Goal: Task Accomplishment & Management: Understand process/instructions

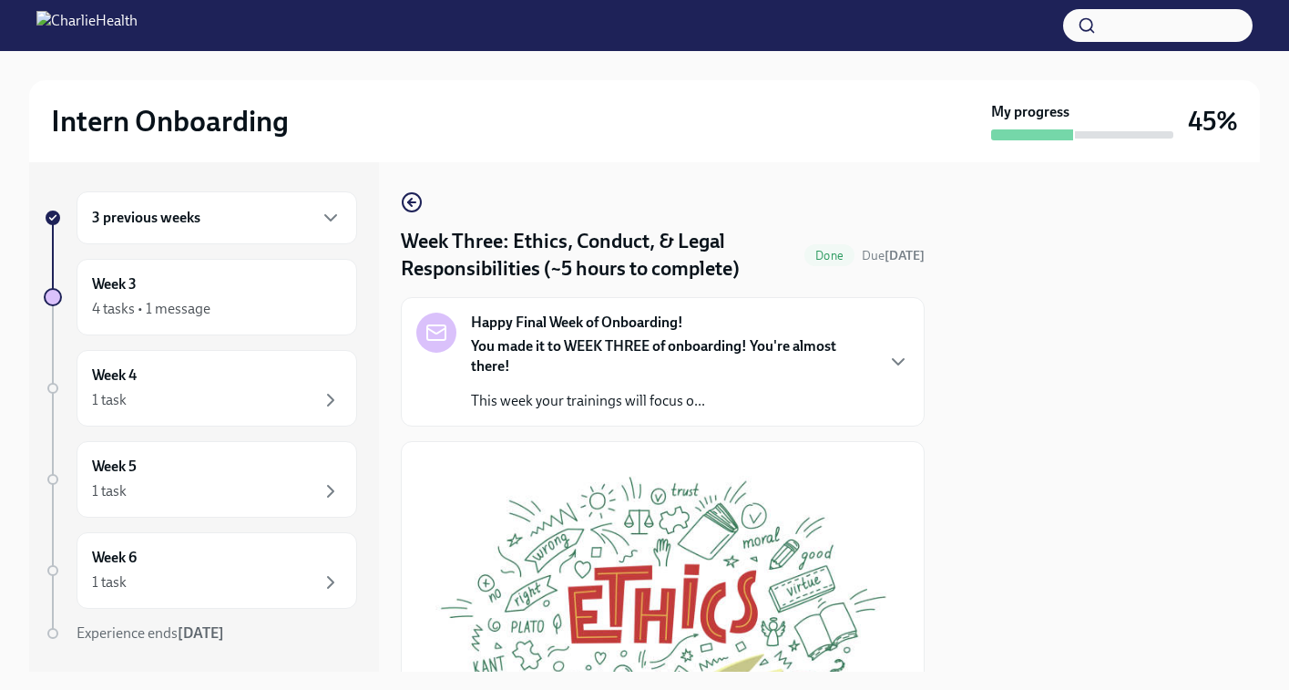
scroll to position [732, 0]
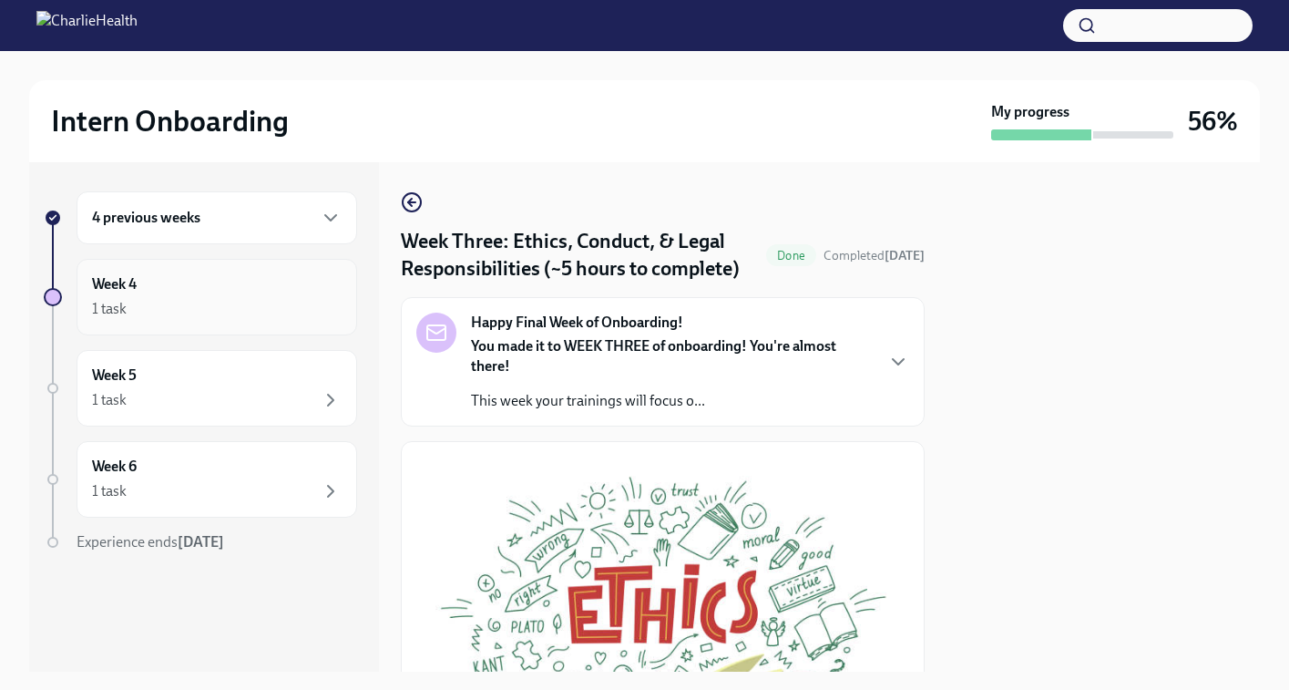
click at [255, 277] on div "Week 4 1 task" at bounding box center [217, 297] width 250 height 46
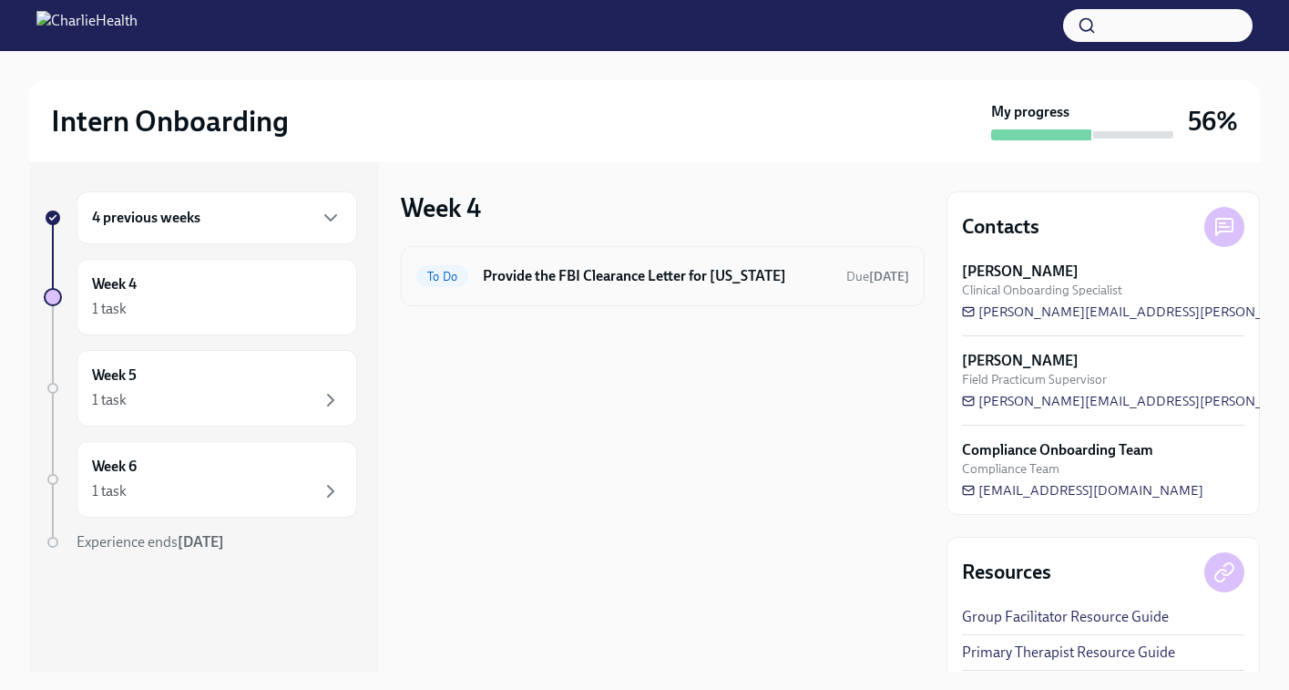
click at [525, 269] on h6 "Provide the FBI Clearance Letter for Pennsylvania" at bounding box center [657, 276] width 349 height 20
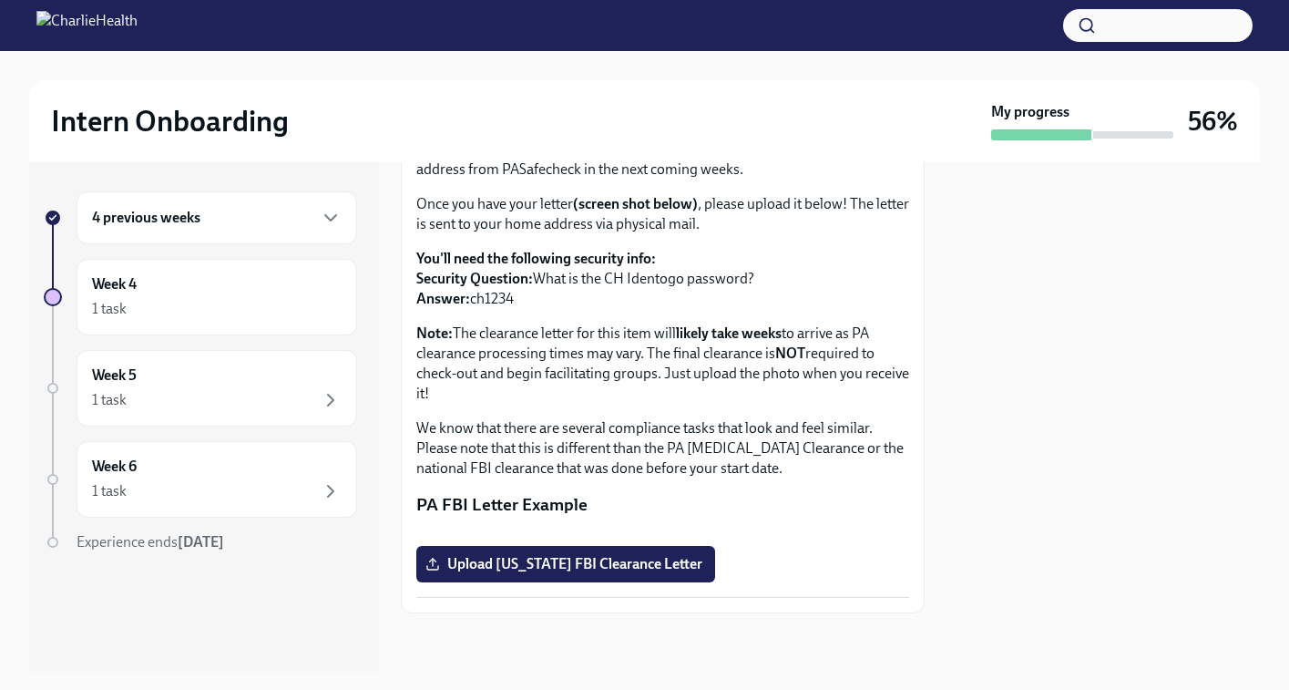
scroll to position [185, 0]
click at [233, 401] on div "1 task" at bounding box center [217, 400] width 250 height 22
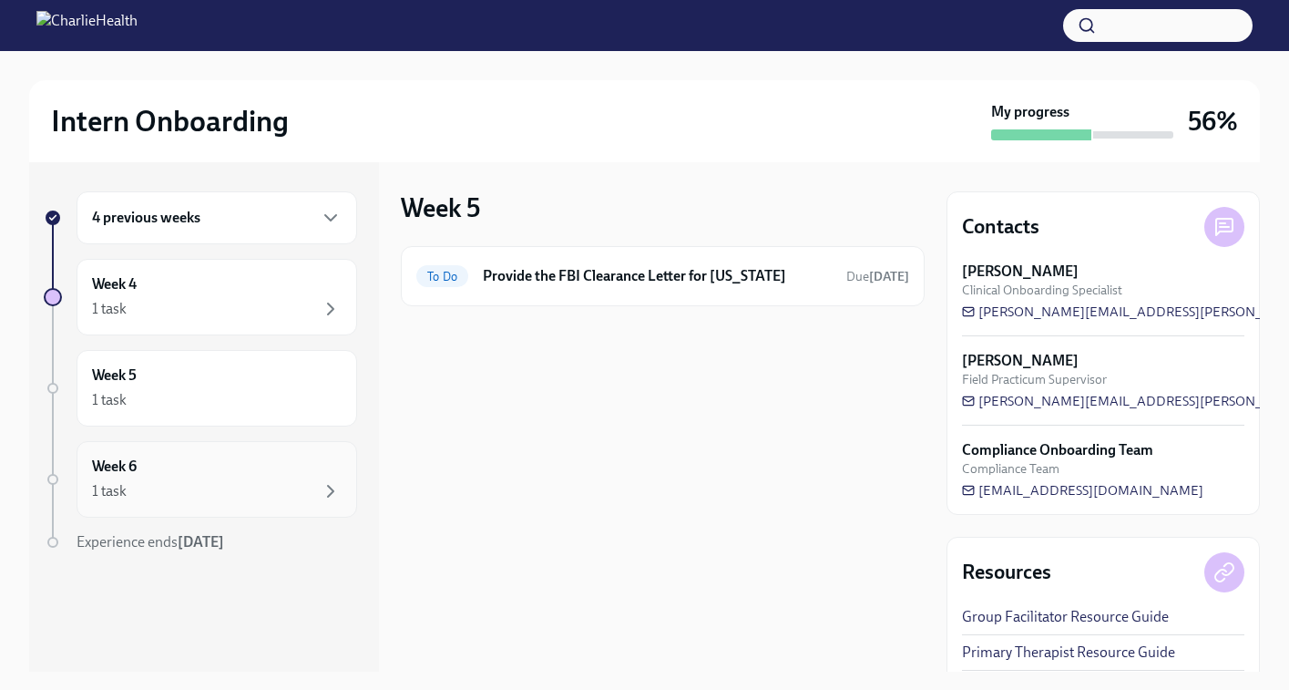
click at [237, 469] on div "Week 6 1 task" at bounding box center [217, 479] width 250 height 46
click at [181, 242] on div "4 previous weeks" at bounding box center [217, 217] width 281 height 53
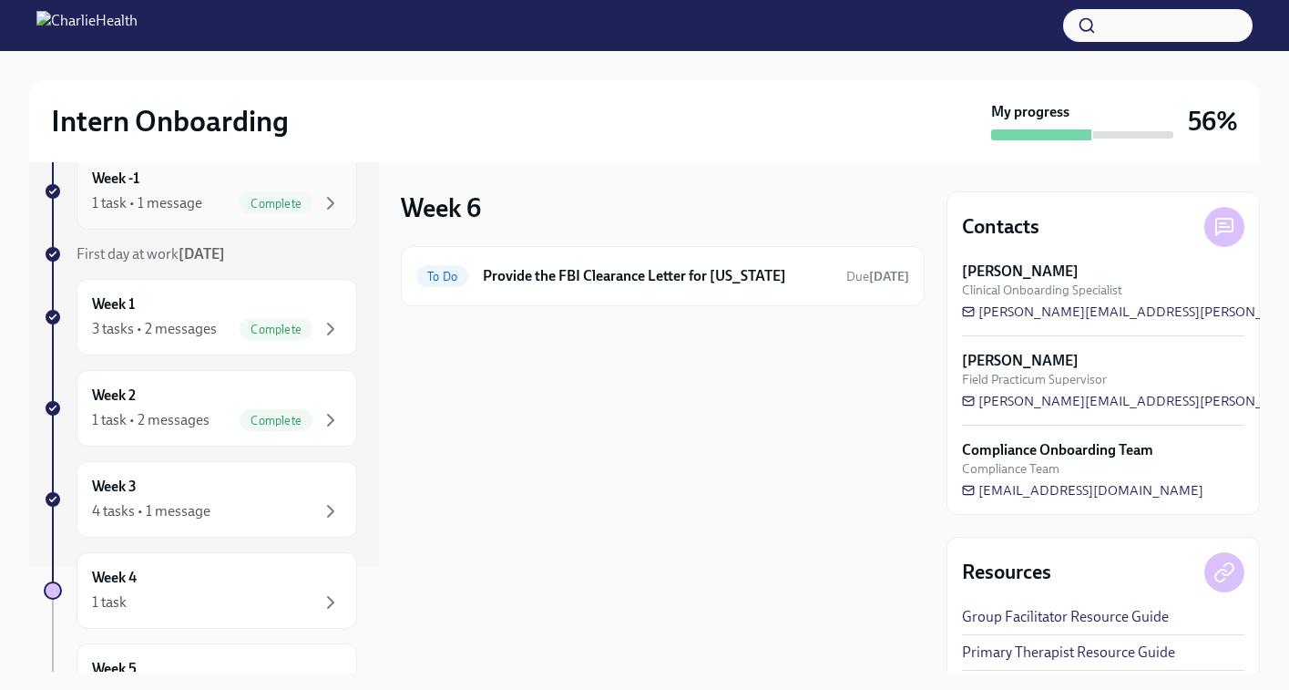
scroll to position [132, 0]
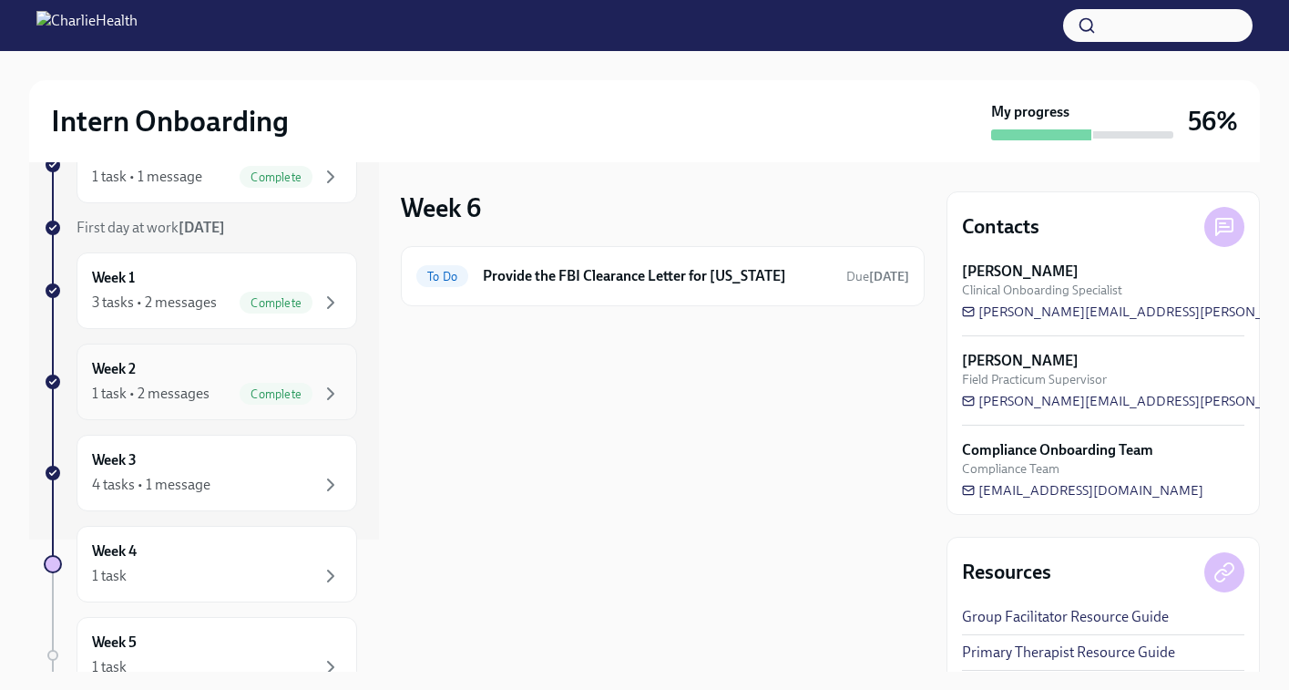
click at [181, 362] on div "Week 2 1 task • 2 messages Complete" at bounding box center [217, 382] width 250 height 46
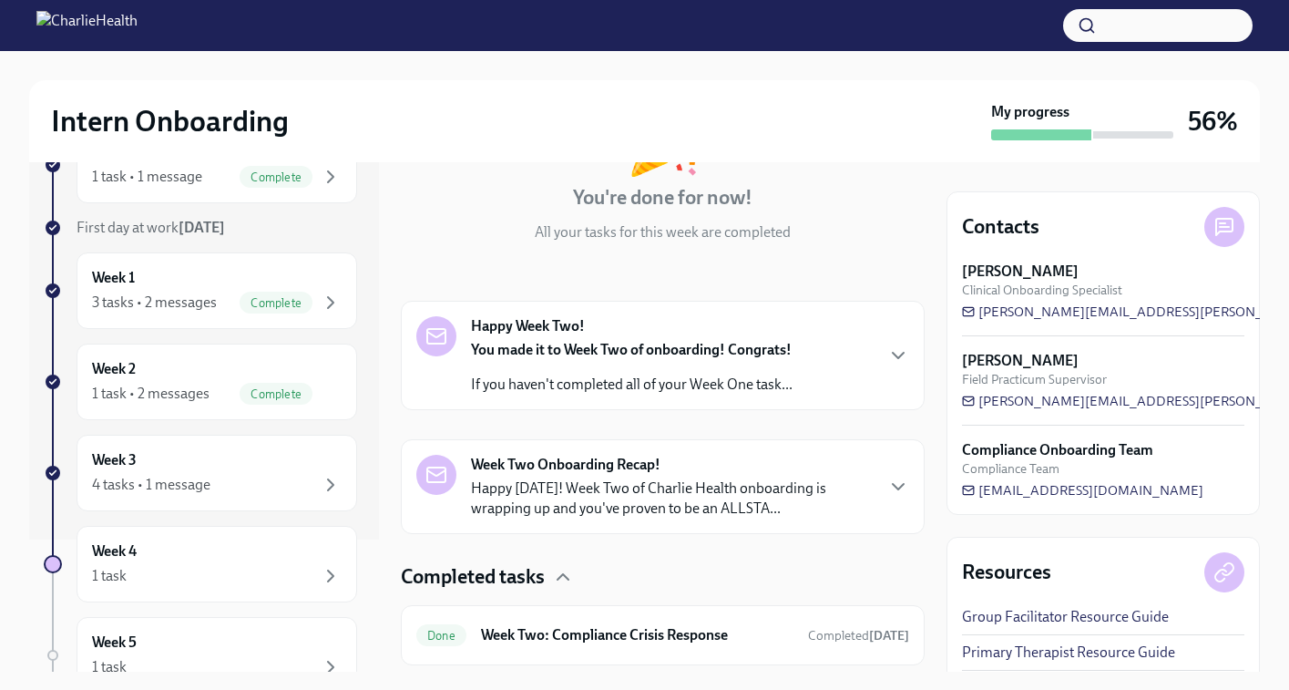
scroll to position [214, 0]
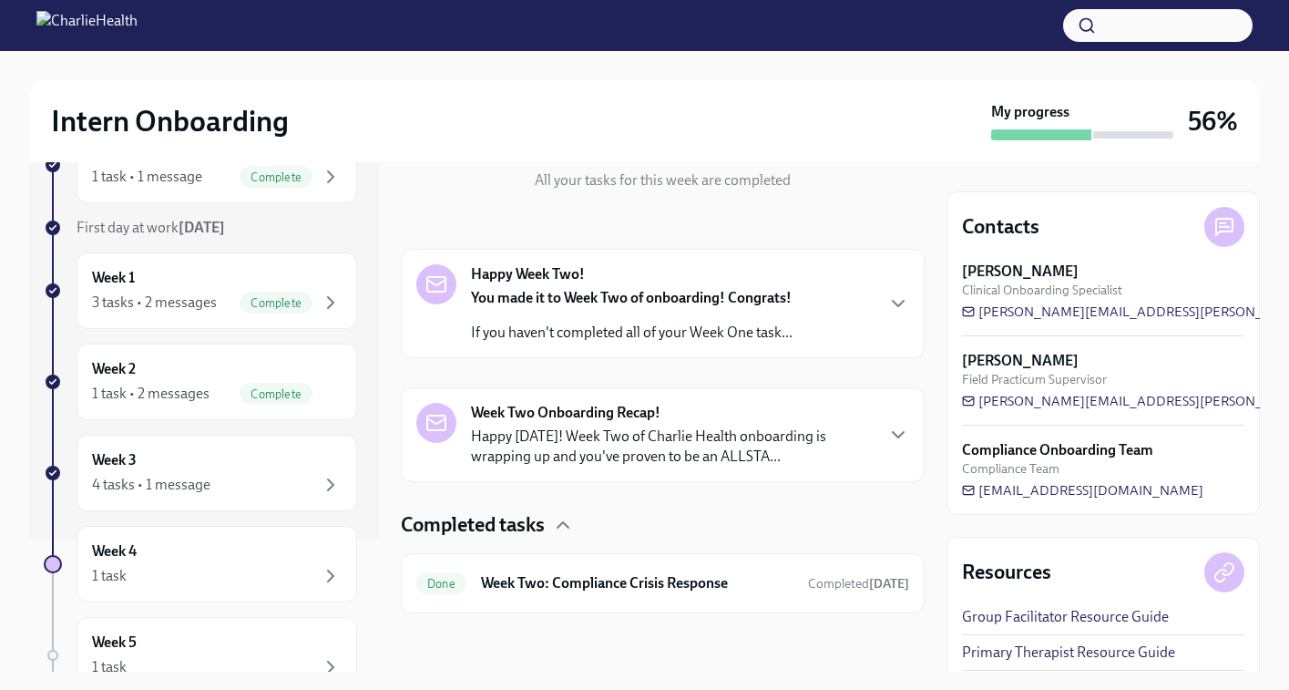
click at [558, 432] on p "Happy Friday! Week Two of Charlie Health onboarding is wrapping up and you've p…" at bounding box center [672, 446] width 402 height 40
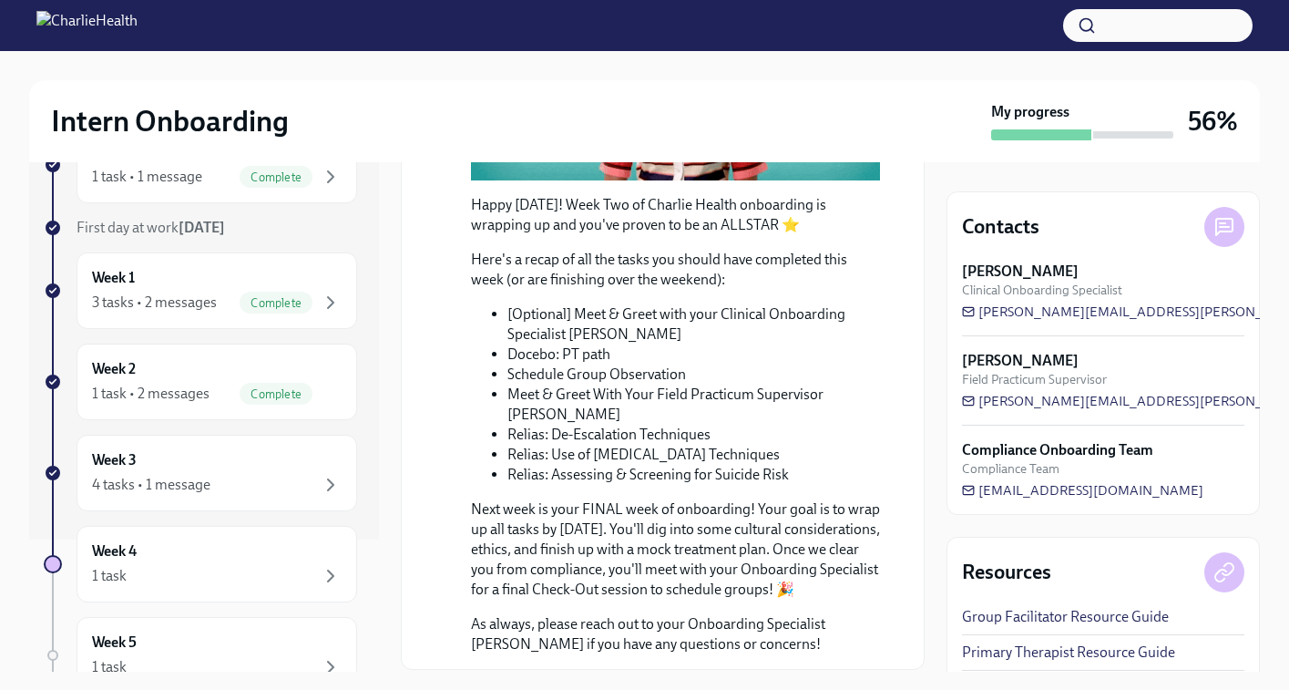
scroll to position [953, 0]
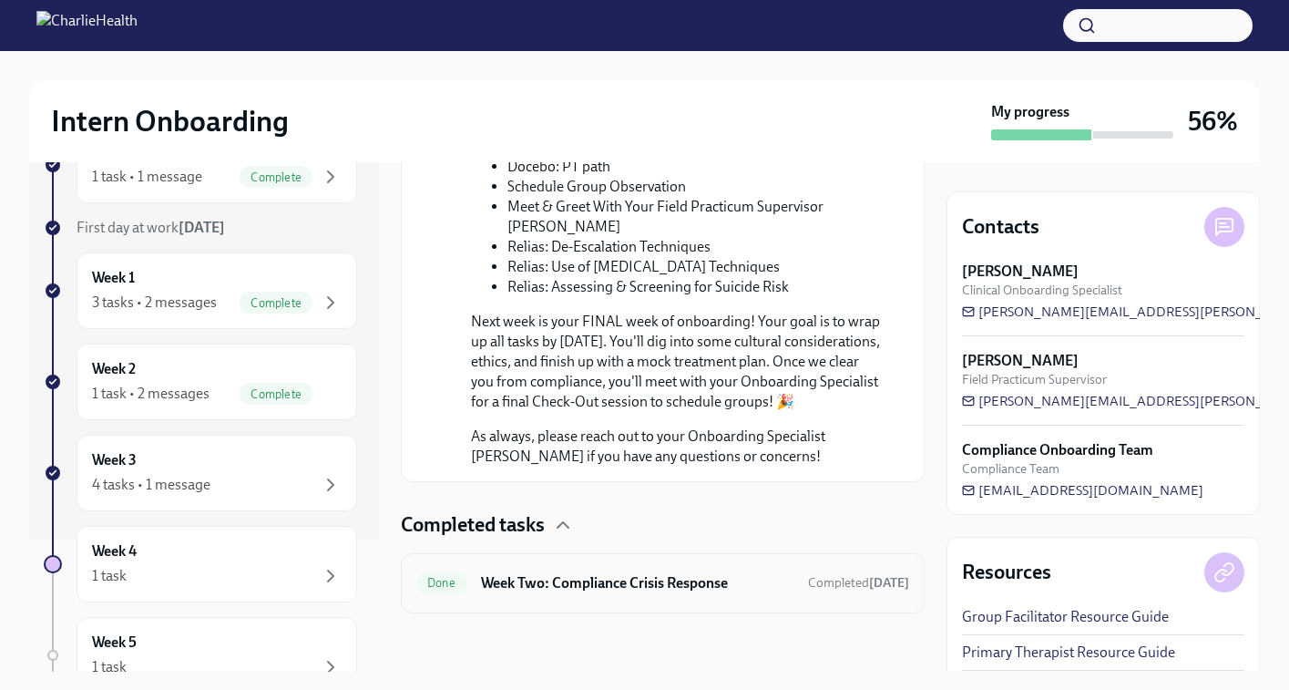
click at [575, 578] on h6 "Week Two: Compliance Crisis Response" at bounding box center [637, 583] width 312 height 20
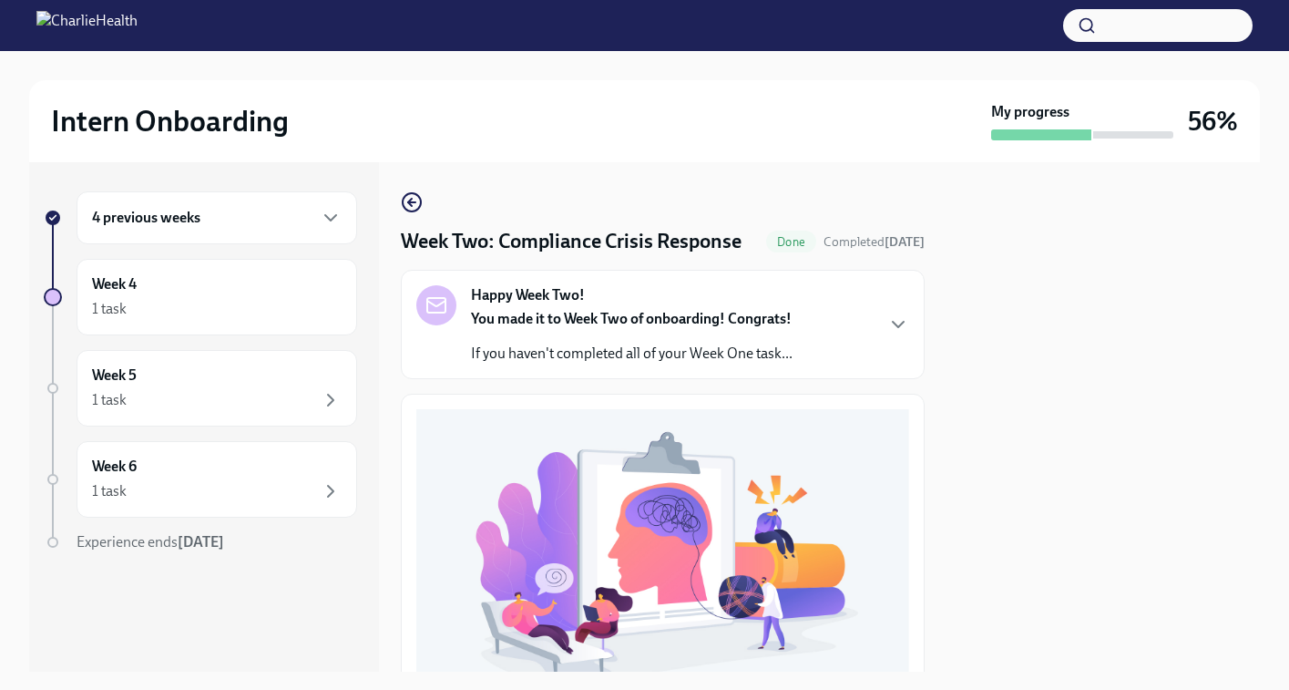
click at [618, 105] on div "Intern Onboarding" at bounding box center [517, 121] width 933 height 36
click at [1116, 15] on button "button" at bounding box center [1157, 25] width 189 height 33
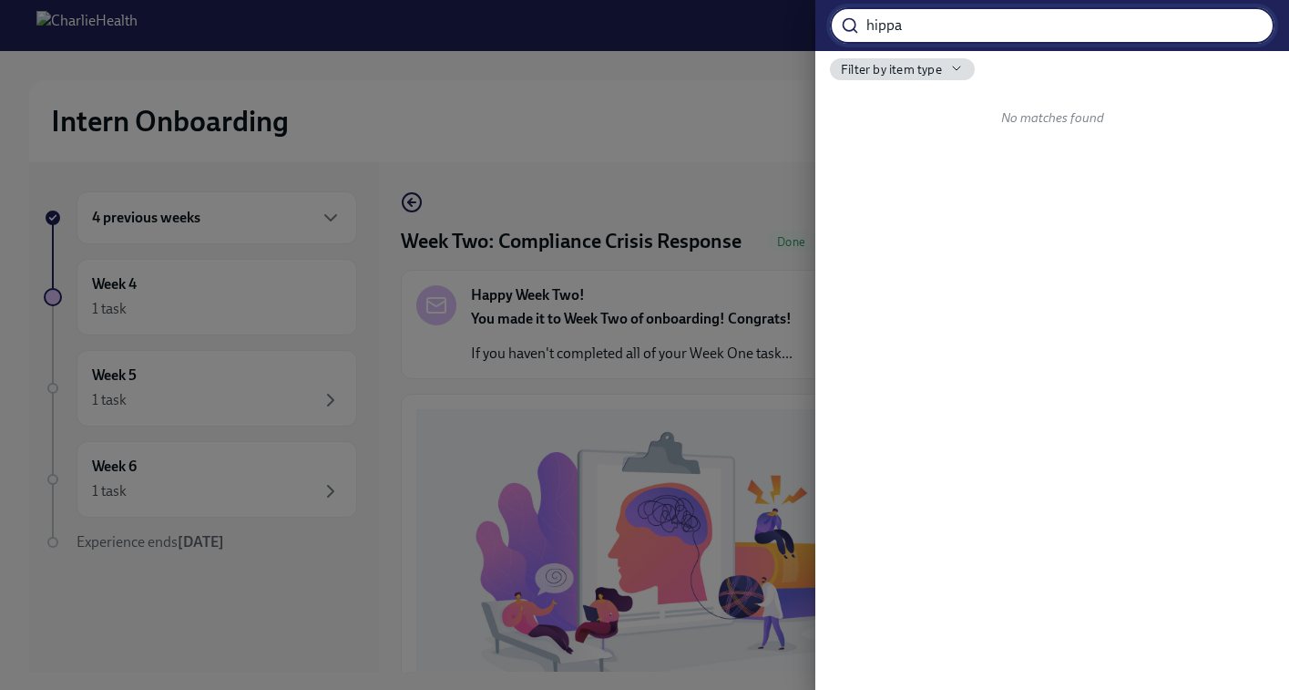
type input "hippa"
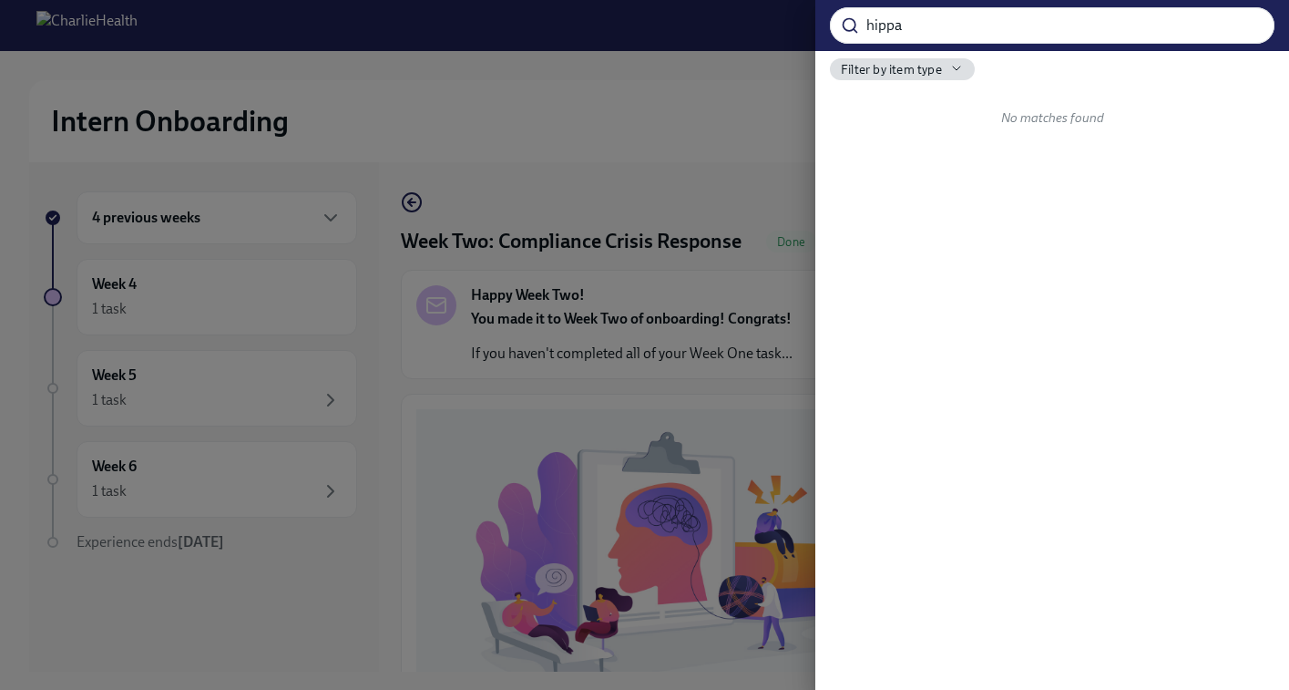
click at [527, 138] on div at bounding box center [644, 345] width 1289 height 690
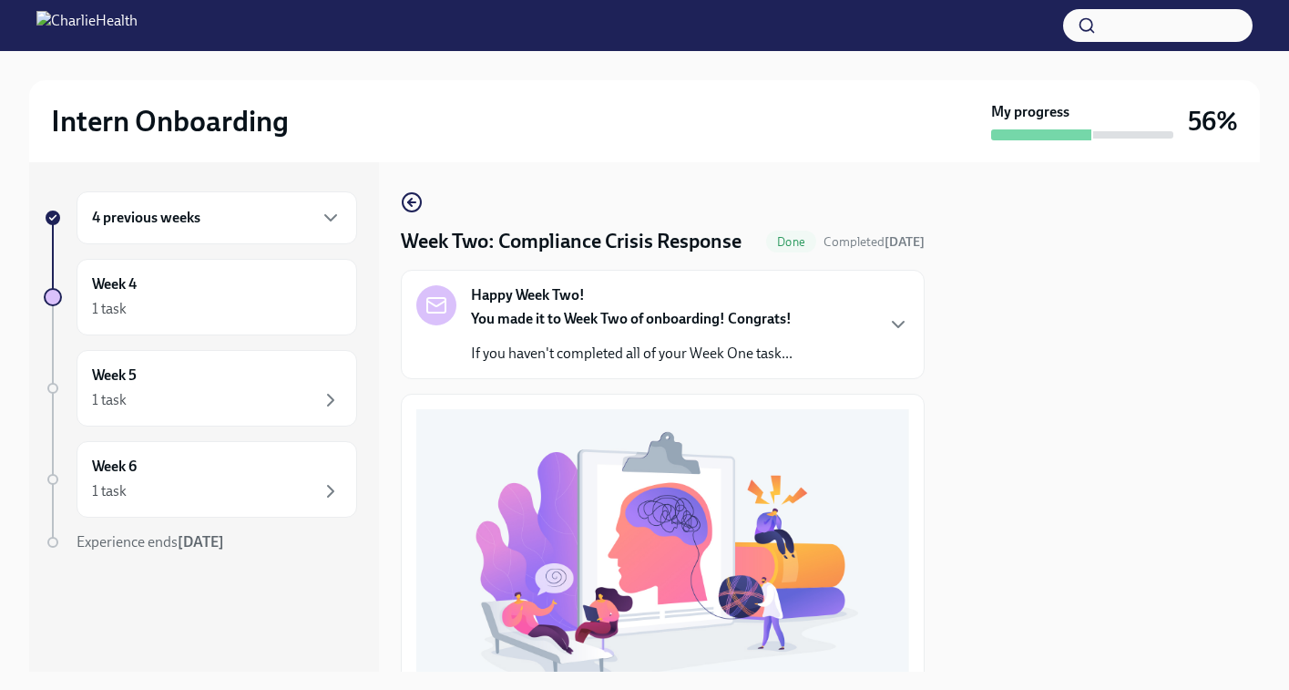
click at [1108, 29] on button "button" at bounding box center [1157, 25] width 189 height 33
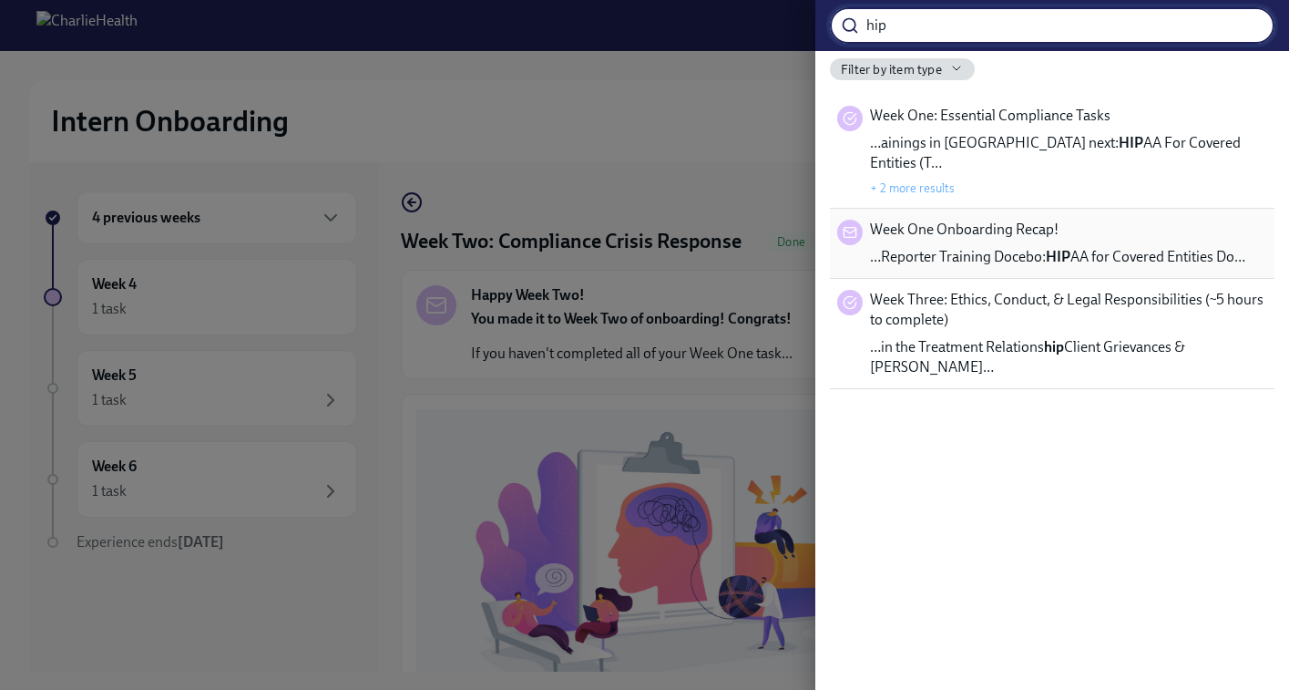
type input "hip"
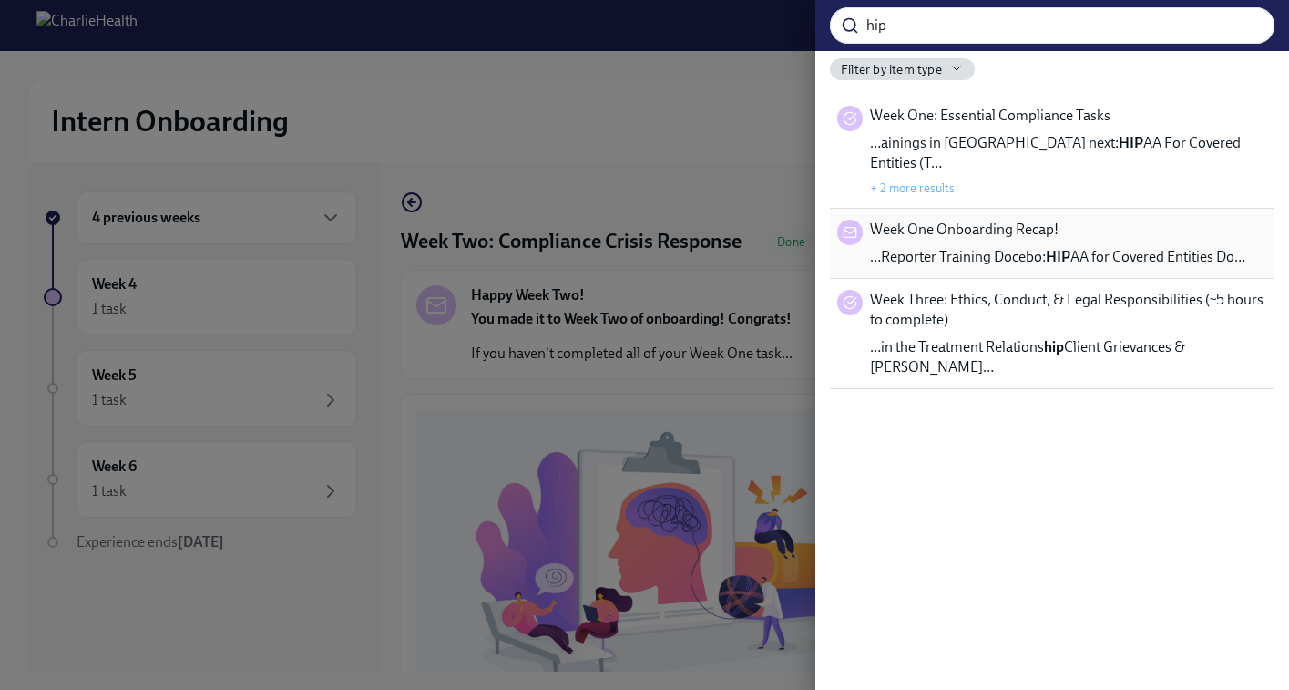
click at [1009, 220] on span "Week One Onboarding Recap!" at bounding box center [964, 230] width 189 height 20
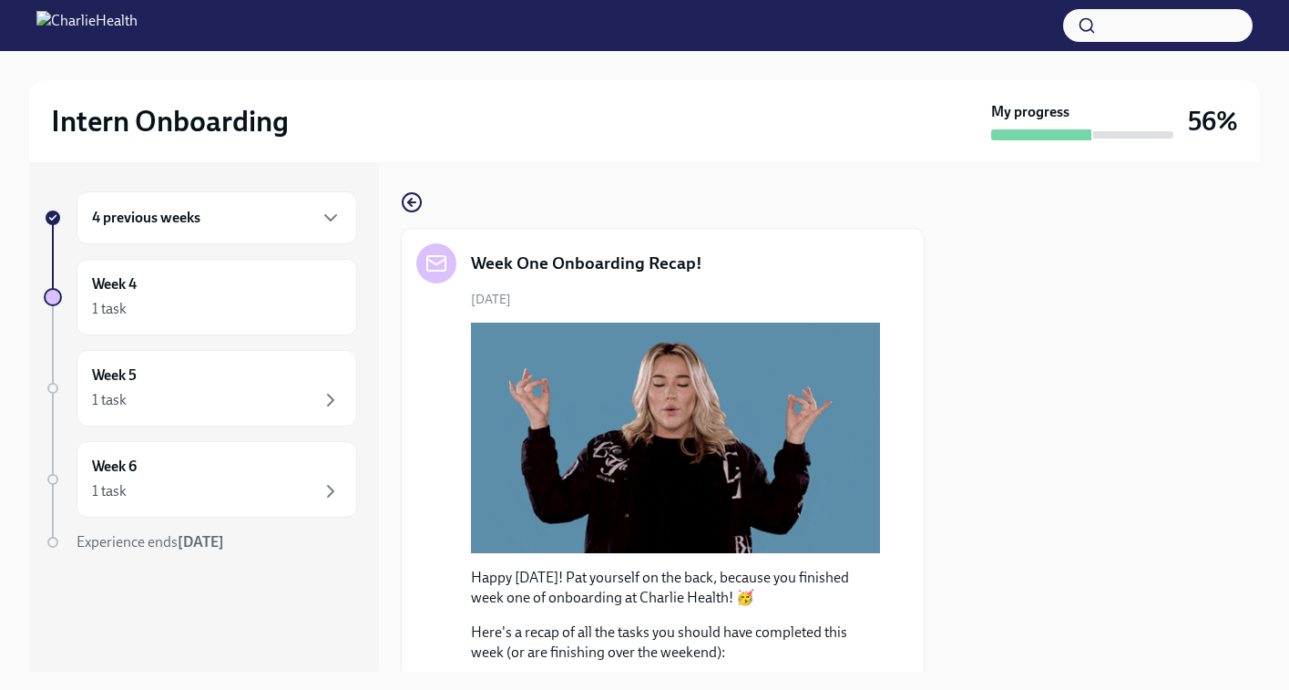
click at [1130, 36] on button "button" at bounding box center [1157, 25] width 189 height 33
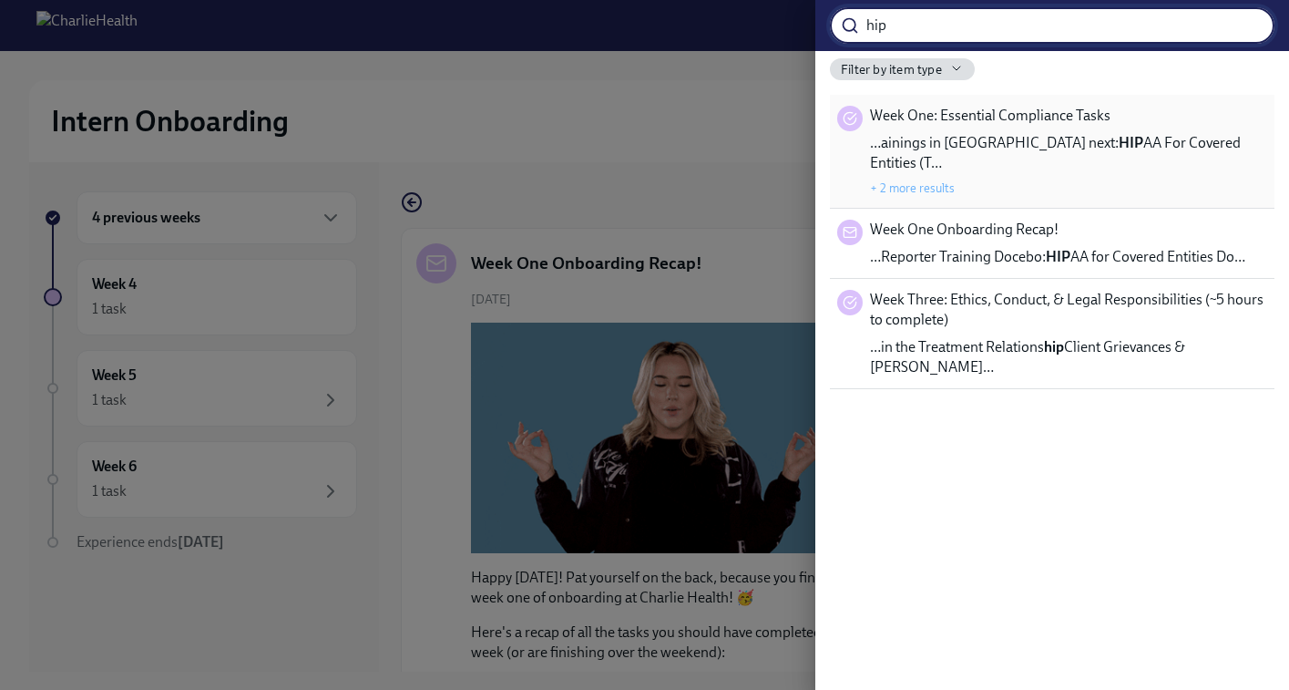
type input "hip"
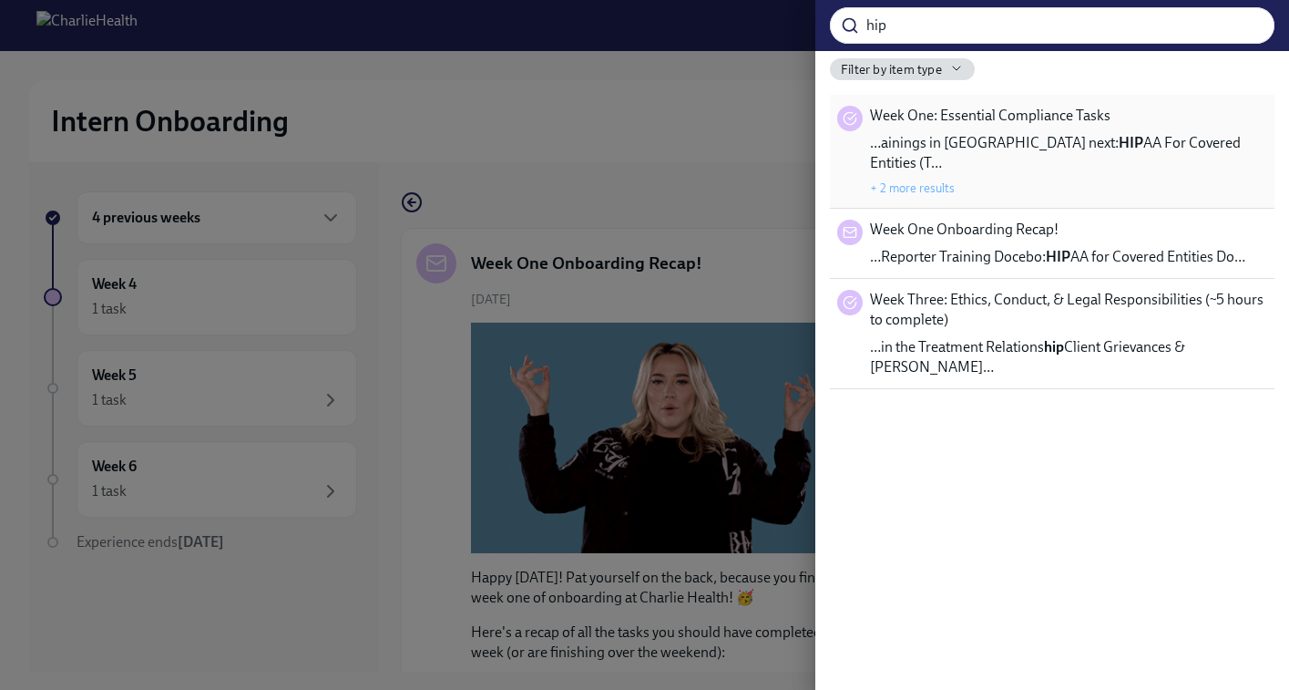
click at [1042, 129] on div "Week One: Essential Compliance Tasks …ainings in Docebo next: HIP AA For Covere…" at bounding box center [1068, 151] width 397 height 91
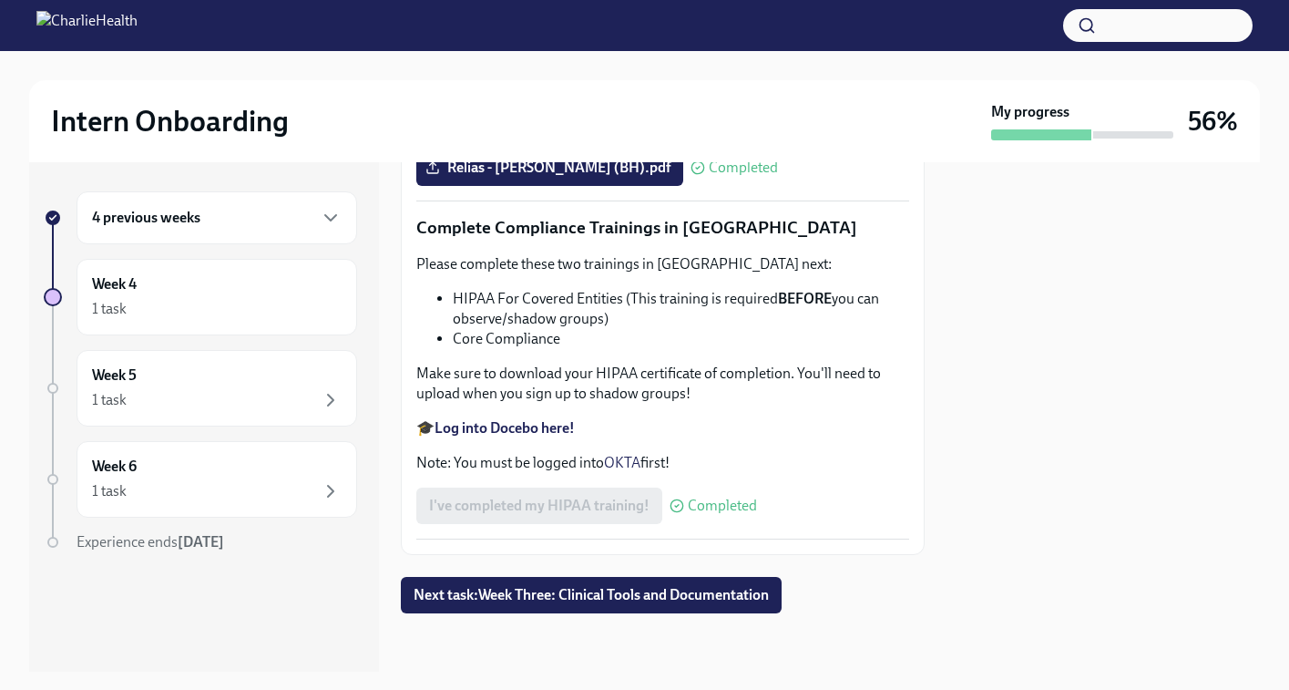
scroll to position [4361, 0]
click at [529, 436] on strong "Log into Docebo here!" at bounding box center [505, 427] width 140 height 17
